Goal: Information Seeking & Learning: Learn about a topic

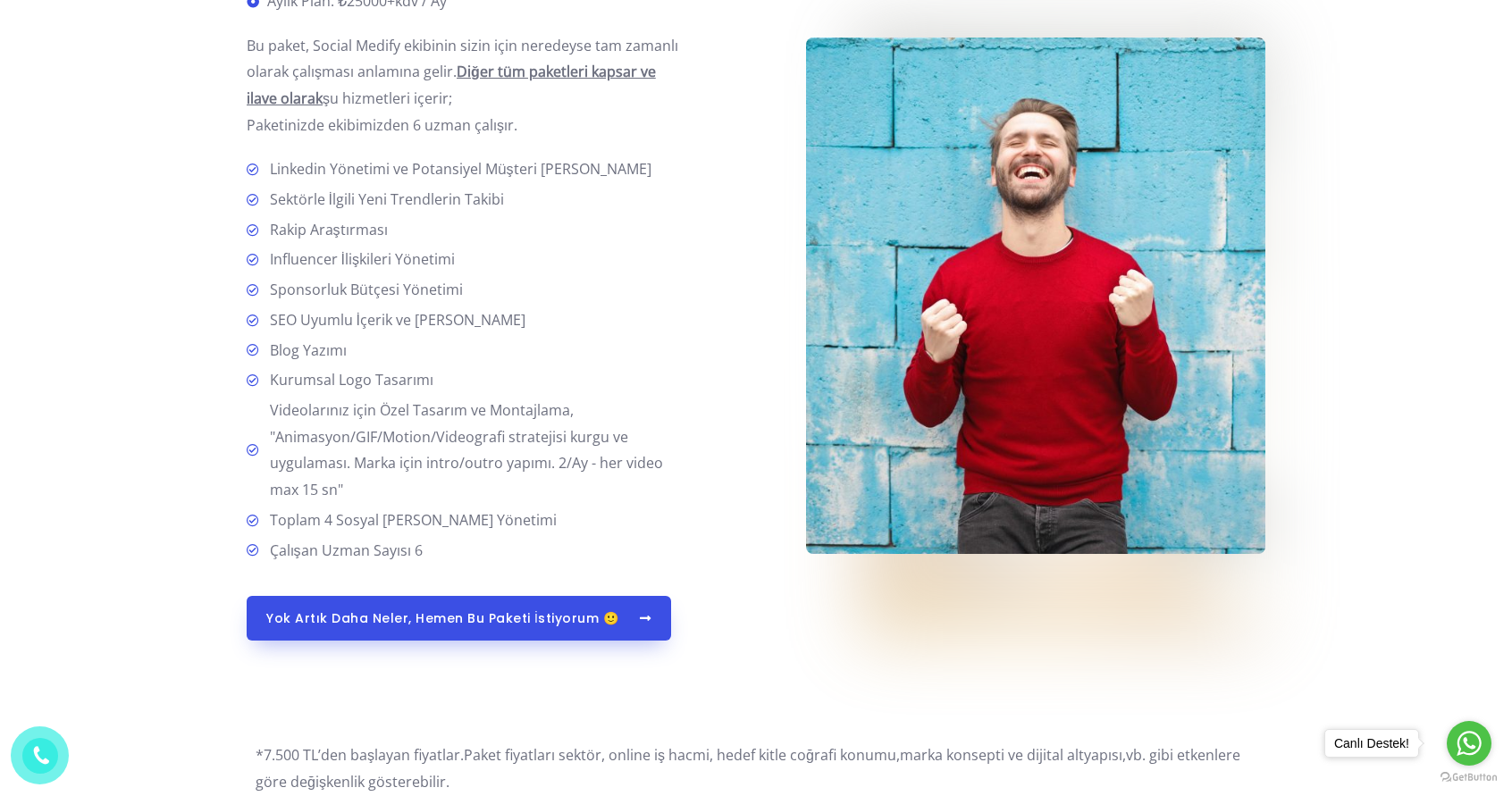
scroll to position [4473, 0]
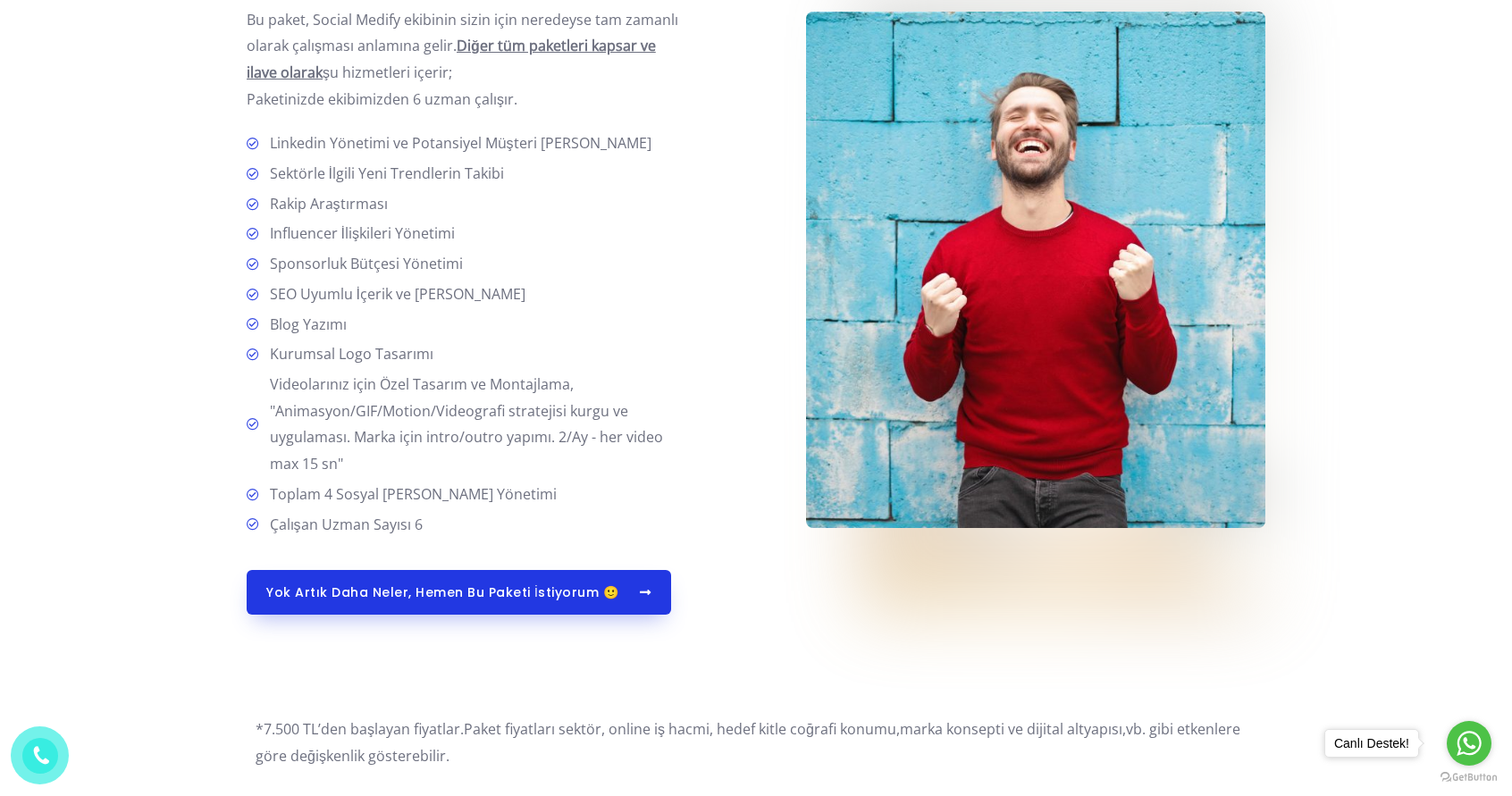
click at [615, 597] on span "Yok artık daha neler, hemen bu paketi İstiyorum 🙂" at bounding box center [459, 593] width 385 height 13
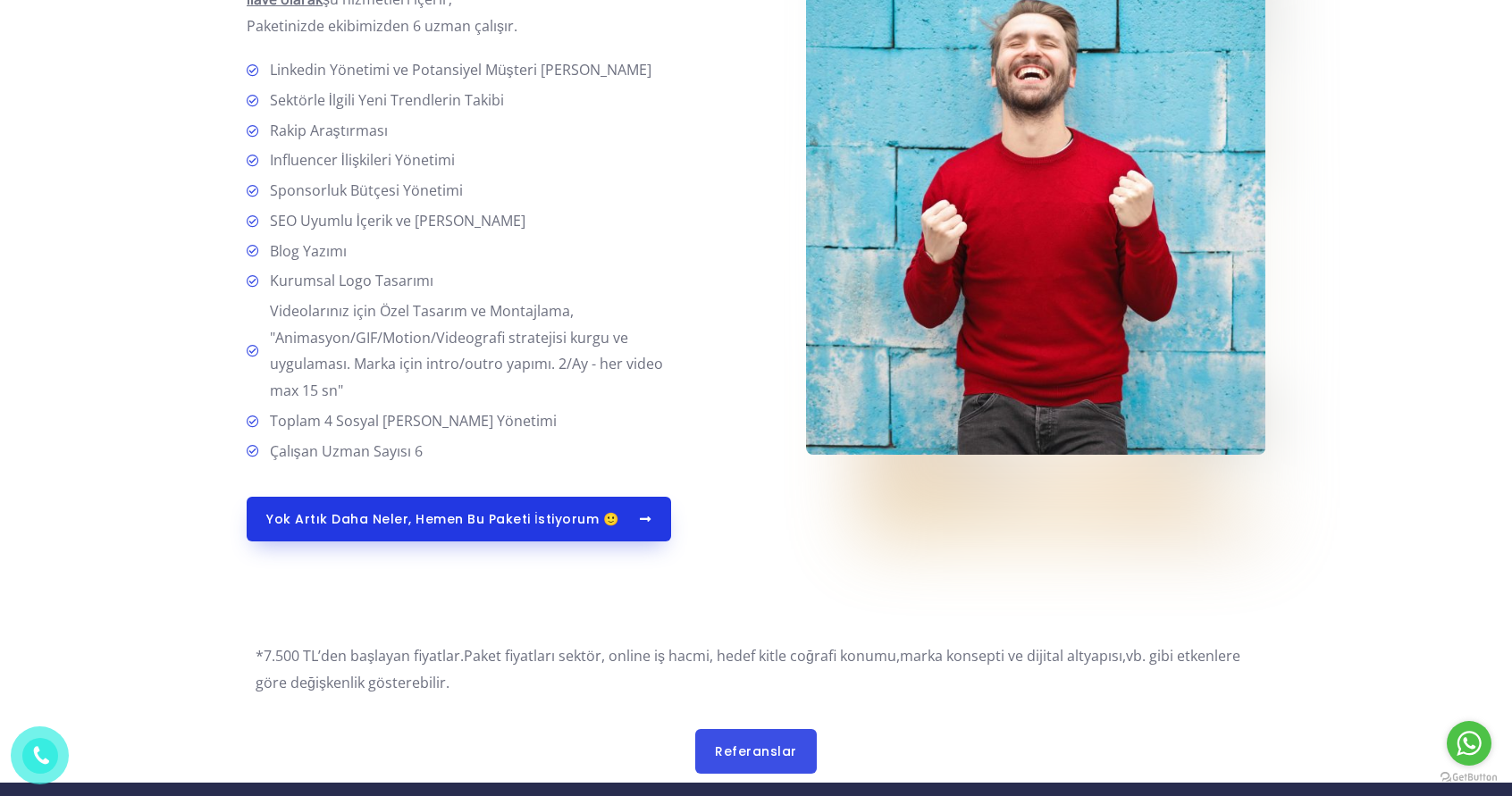
click at [512, 513] on span "Yok artık daha neler, hemen bu paketi İstiyorum 🙂" at bounding box center [442, 519] width 352 height 13
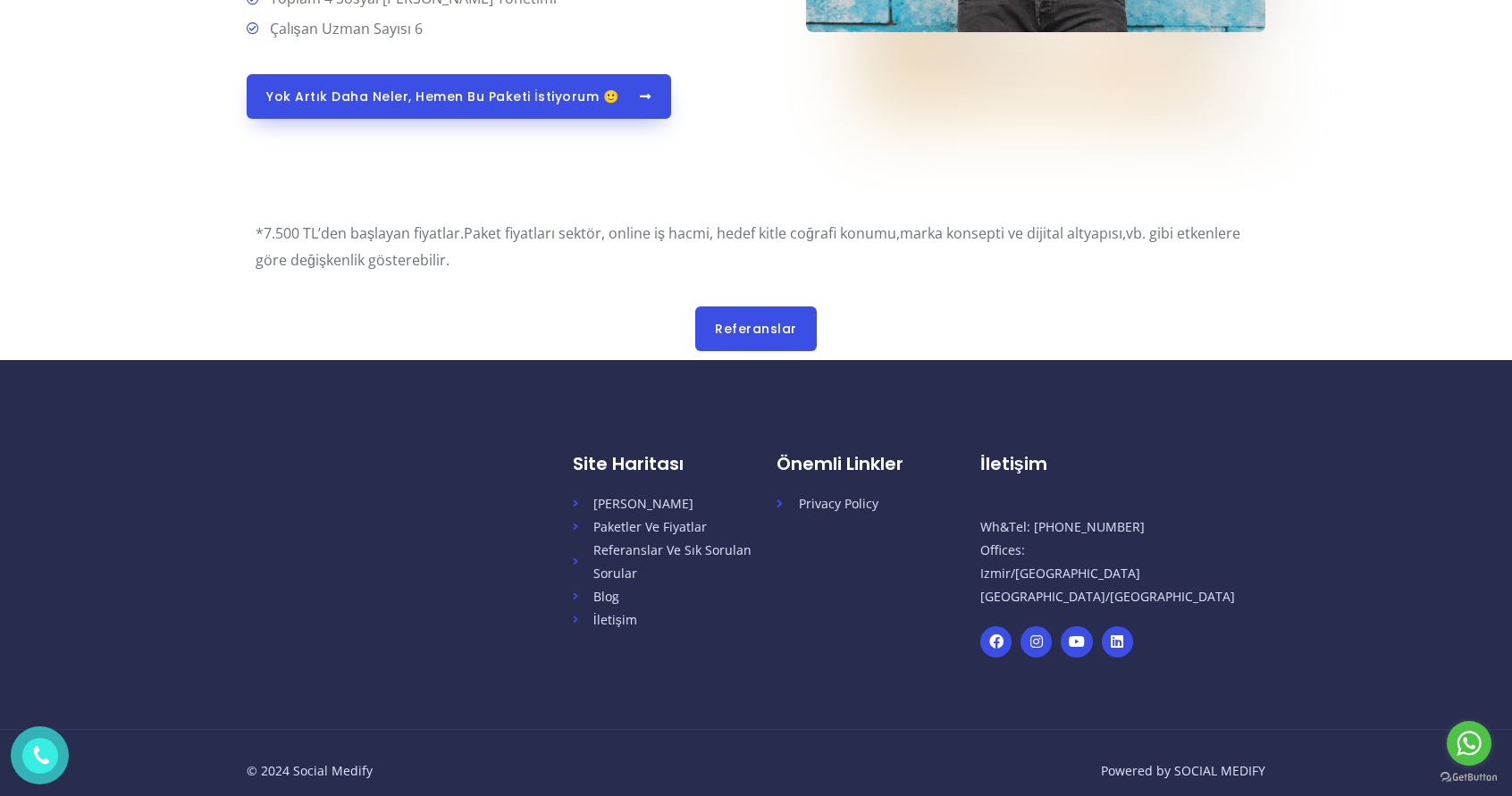
scroll to position [4988, 0]
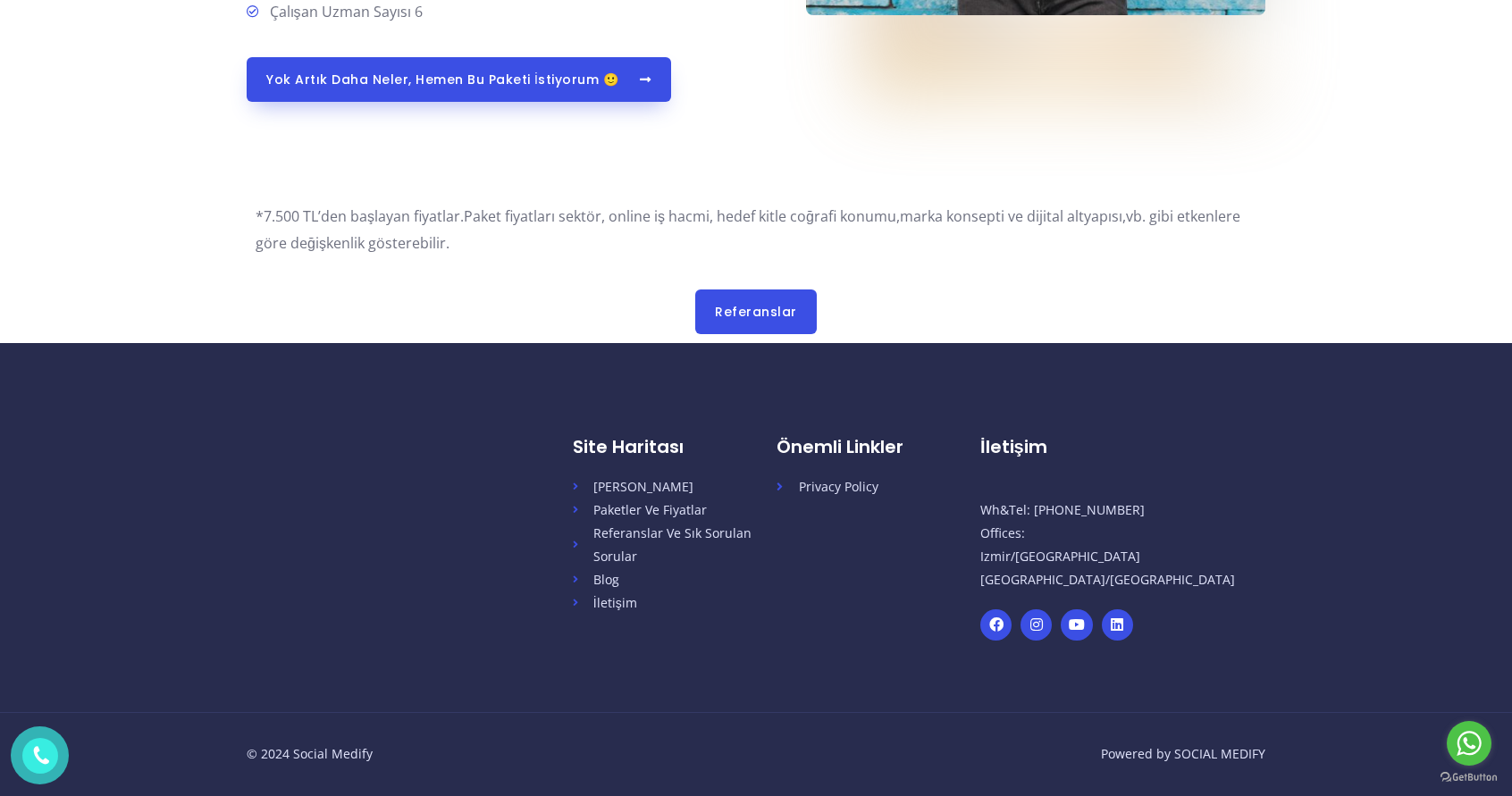
click at [801, 287] on div "*7.500 TL’den başlayan fiyatlar. Paket fiyatları sektör, online iş hacmi, hedef…" at bounding box center [756, 268] width 1019 height 148
click at [791, 313] on span "Referanslar" at bounding box center [755, 312] width 82 height 13
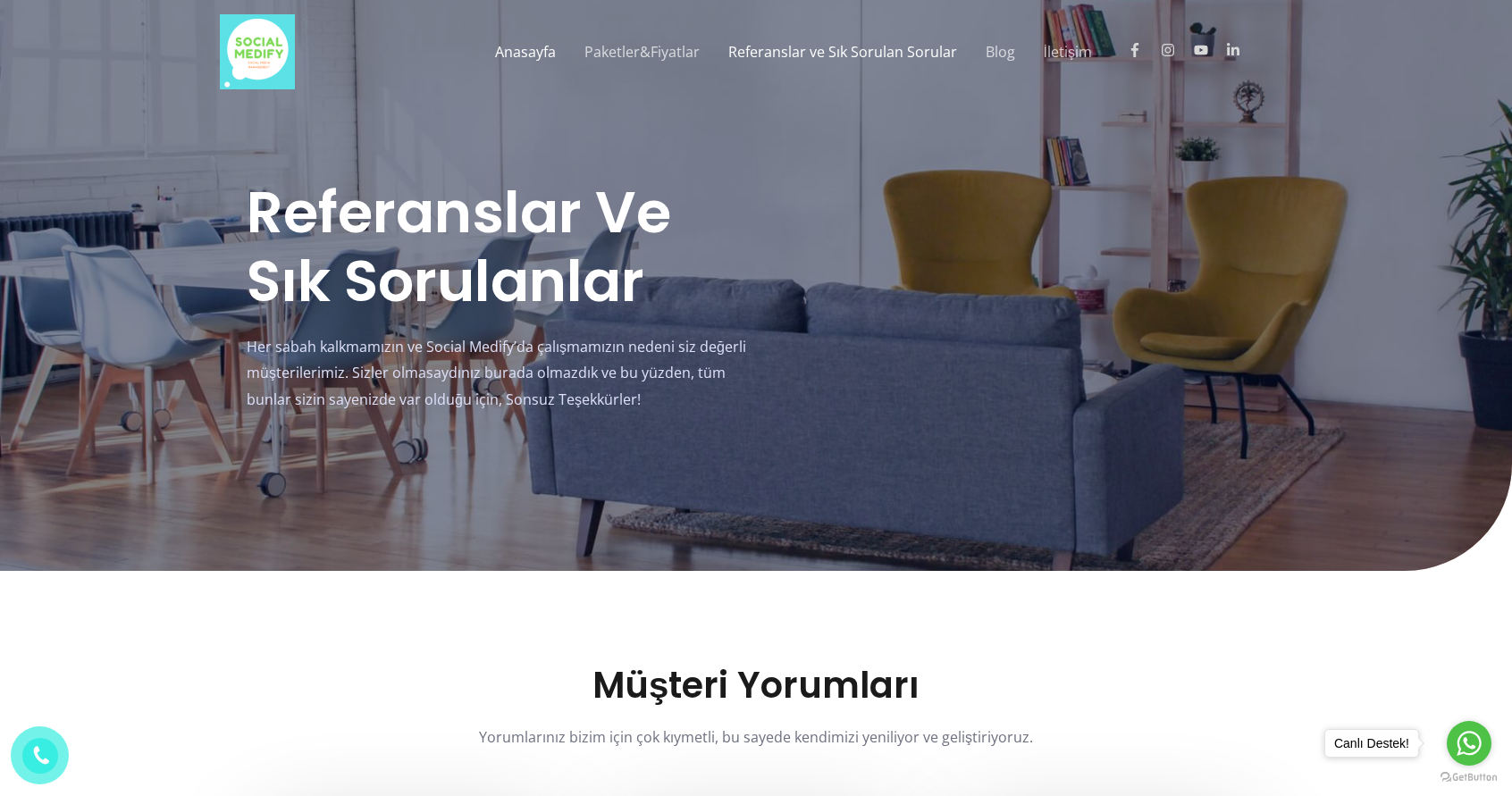
click at [522, 51] on link "Anasayfa" at bounding box center [525, 52] width 90 height 57
